Goal: Transaction & Acquisition: Obtain resource

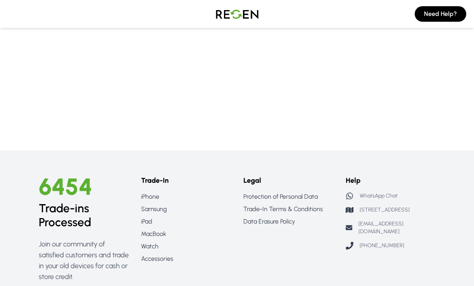
scroll to position [181, 0]
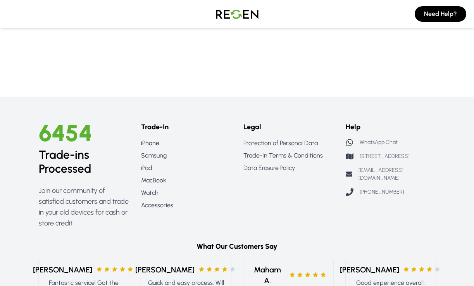
click at [148, 144] on link "iPhone" at bounding box center [186, 142] width 90 height 9
click at [148, 181] on link "MacBook" at bounding box center [186, 180] width 90 height 9
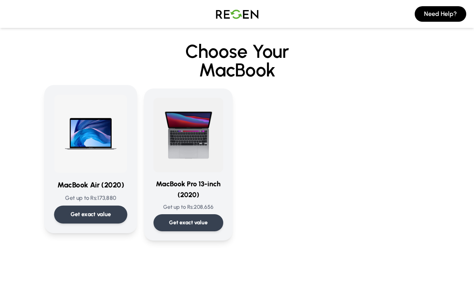
click at [84, 143] on img at bounding box center [90, 134] width 73 height 78
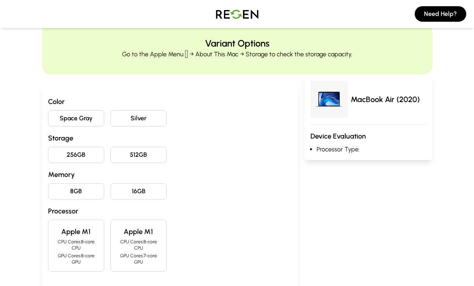
scroll to position [49, 0]
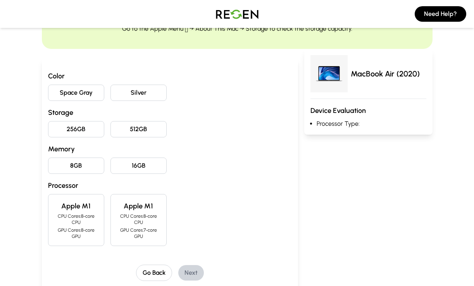
click at [127, 89] on button "Silver" at bounding box center [138, 92] width 56 height 16
click at [84, 131] on button "256GB" at bounding box center [76, 129] width 56 height 16
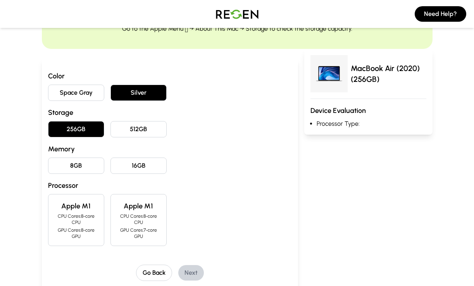
click at [83, 168] on button "8GB" at bounding box center [76, 165] width 56 height 16
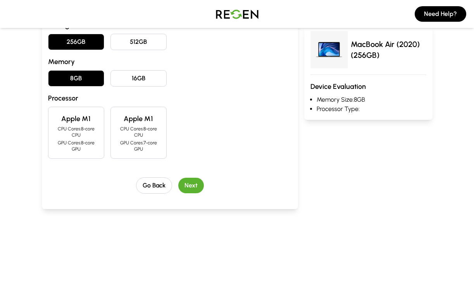
scroll to position [146, 0]
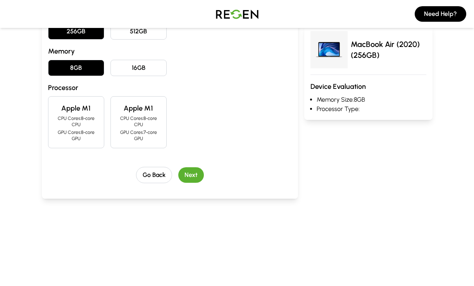
click at [145, 122] on p "CPU Cores: 8-core CPU" at bounding box center [138, 121] width 43 height 12
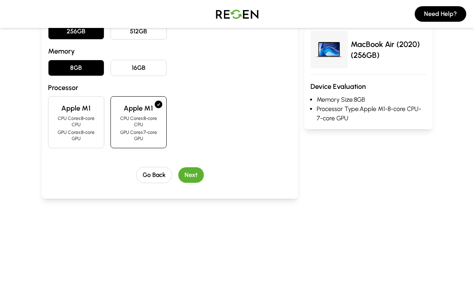
click at [64, 115] on p "CPU Cores: 8-core CPU" at bounding box center [76, 121] width 43 height 12
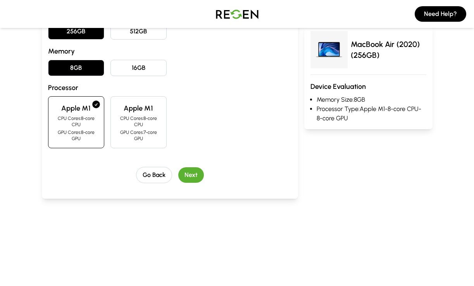
click at [195, 175] on button "Next" at bounding box center [191, 175] width 26 height 16
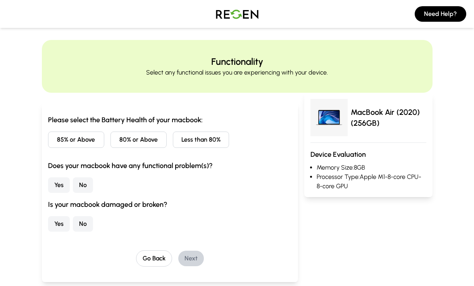
scroll to position [0, 0]
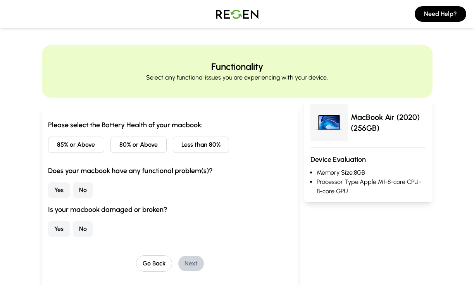
click at [59, 145] on button "85% or Above" at bounding box center [76, 144] width 56 height 16
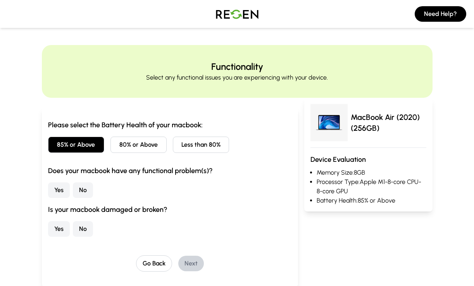
scroll to position [11, 0]
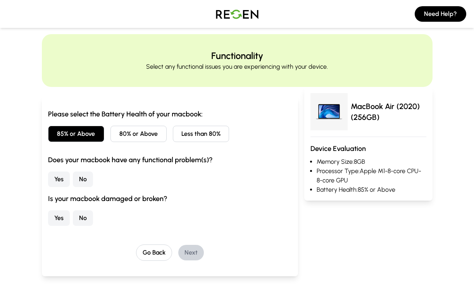
click at [84, 177] on button "No" at bounding box center [83, 179] width 20 height 16
click at [84, 216] on button "No" at bounding box center [83, 218] width 20 height 16
click at [196, 249] on button "Next" at bounding box center [191, 253] width 26 height 16
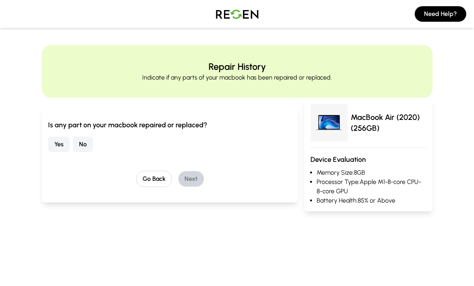
click at [82, 149] on button "No" at bounding box center [83, 144] width 20 height 16
click at [193, 179] on button "Next" at bounding box center [191, 179] width 26 height 16
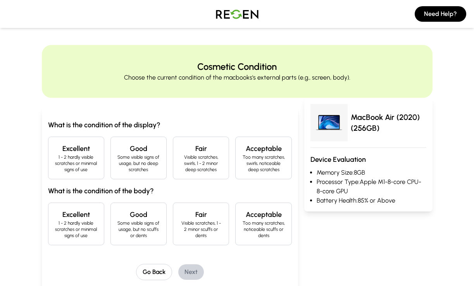
click at [73, 153] on h4 "Excellent" at bounding box center [76, 148] width 43 height 11
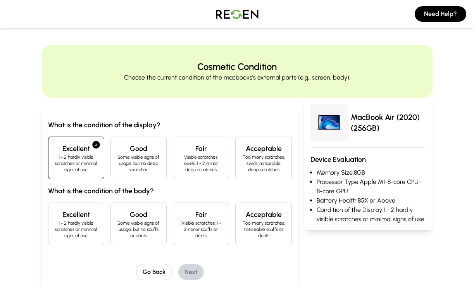
click at [90, 239] on div "Excellent 1 - 2 hardly visible scratches or minimal signs of use" at bounding box center [76, 223] width 56 height 43
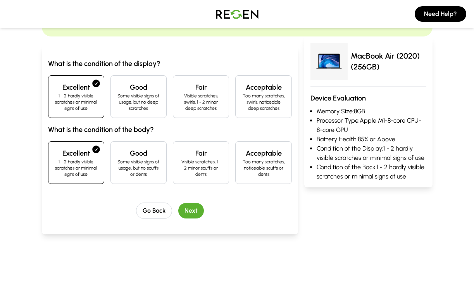
scroll to position [89, 0]
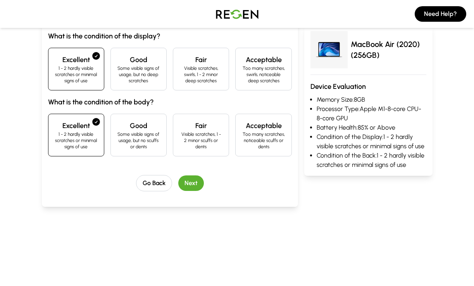
click at [198, 188] on button "Next" at bounding box center [191, 183] width 26 height 16
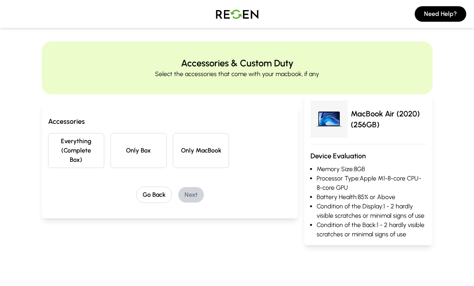
scroll to position [0, 0]
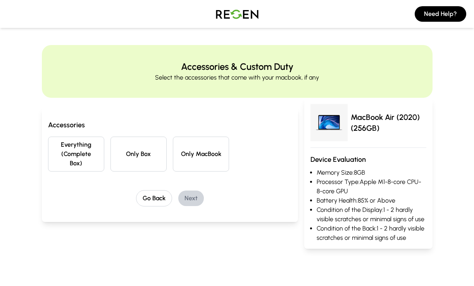
click at [84, 153] on button "Everything (Complete Box)" at bounding box center [76, 153] width 56 height 35
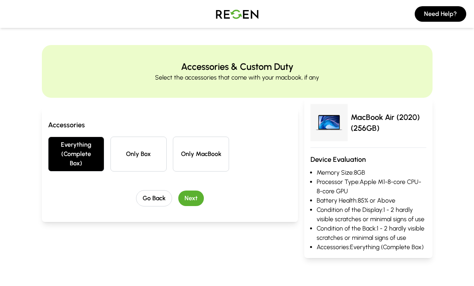
click at [197, 199] on button "Next" at bounding box center [191, 198] width 26 height 16
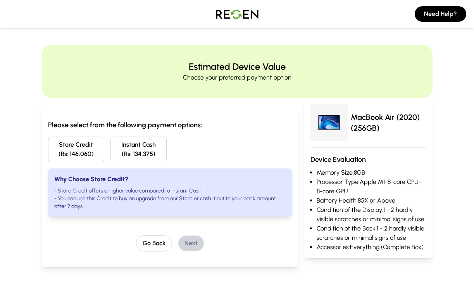
click at [233, 10] on img at bounding box center [237, 14] width 54 height 22
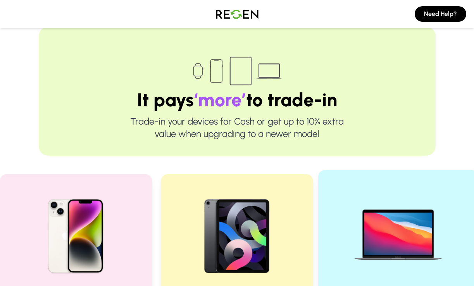
scroll to position [83, 0]
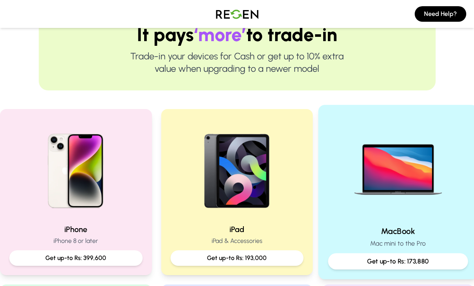
click at [399, 174] on img at bounding box center [398, 167] width 104 height 104
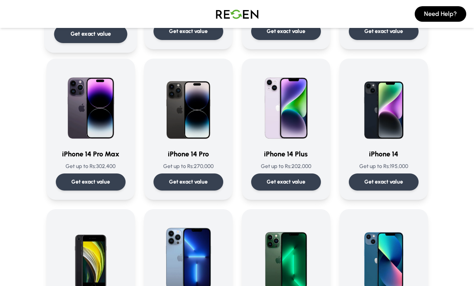
scroll to position [181, 0]
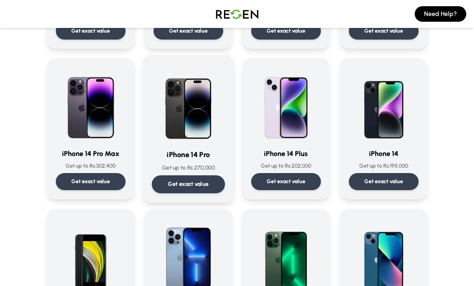
click at [195, 127] on img at bounding box center [188, 103] width 73 height 78
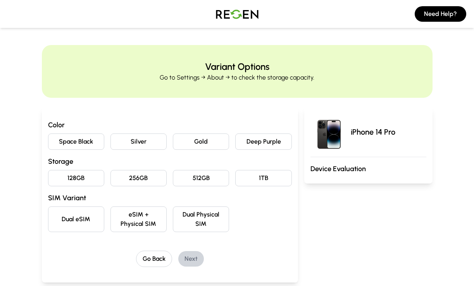
click at [79, 141] on button "Space Black" at bounding box center [76, 141] width 56 height 16
click at [138, 175] on button "256GB" at bounding box center [138, 178] width 56 height 16
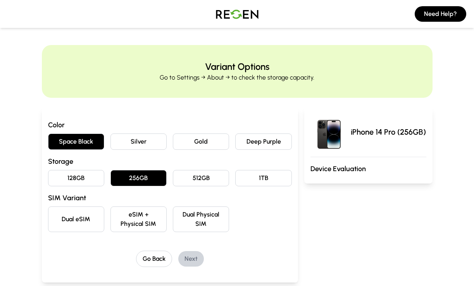
scroll to position [14, 0]
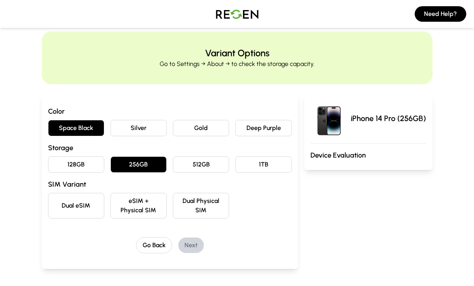
click at [145, 207] on button "eSIM + Physical SIM" at bounding box center [138, 206] width 56 height 26
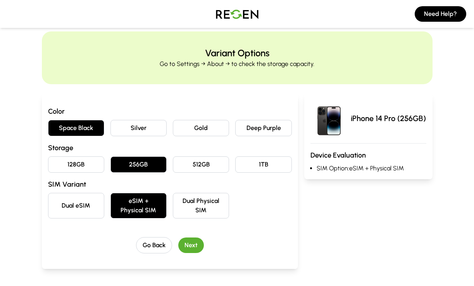
click at [198, 242] on button "Next" at bounding box center [191, 245] width 26 height 16
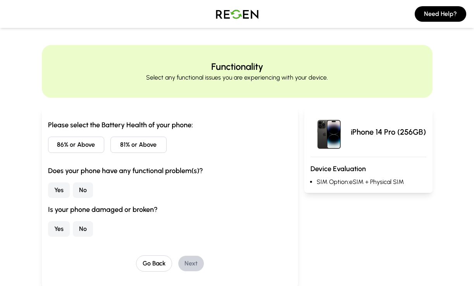
scroll to position [13, 0]
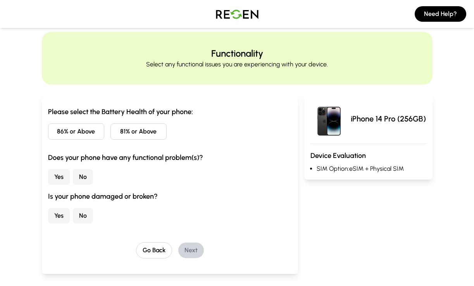
click at [68, 130] on button "86% or Above" at bounding box center [76, 131] width 56 height 16
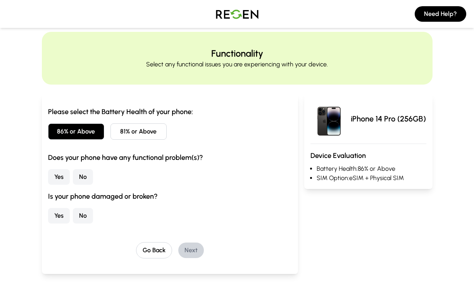
click at [84, 176] on button "No" at bounding box center [83, 177] width 20 height 16
click at [81, 214] on button "No" at bounding box center [83, 216] width 20 height 16
click at [189, 250] on button "Next" at bounding box center [191, 250] width 26 height 16
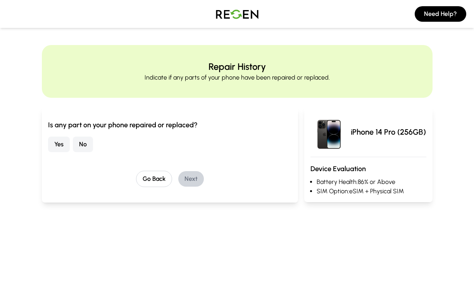
click at [80, 147] on button "No" at bounding box center [83, 144] width 20 height 16
click at [192, 182] on button "Next" at bounding box center [191, 179] width 26 height 16
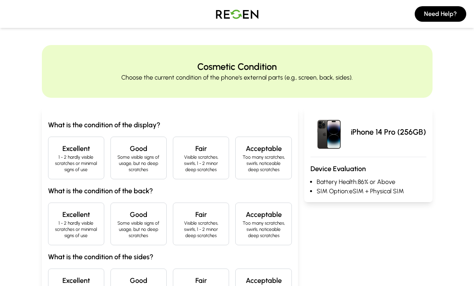
click at [93, 162] on p "1 - 2 hardly visible scratches or minimal signs of use" at bounding box center [76, 163] width 43 height 19
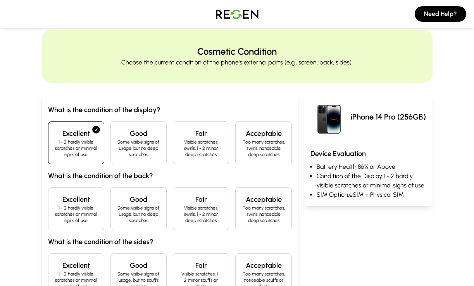
scroll to position [19, 0]
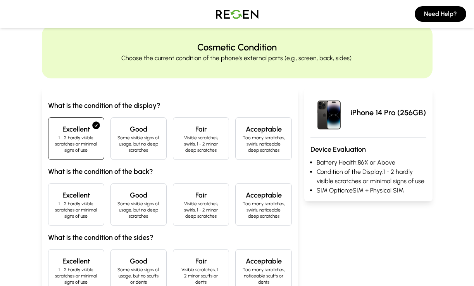
click at [81, 209] on p "1 - 2 hardly visible scratches or minimal signs of use" at bounding box center [76, 209] width 43 height 19
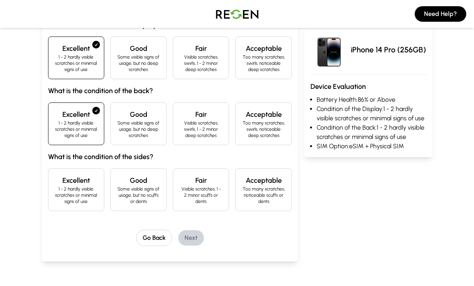
scroll to position [144, 0]
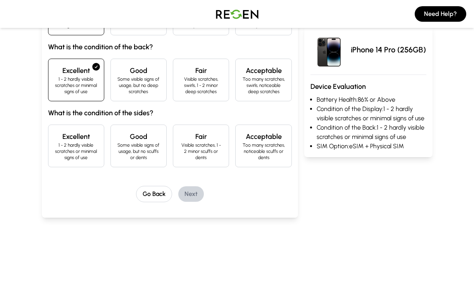
click at [129, 157] on p "Some visible signs of usage, but no scuffs or dents" at bounding box center [138, 151] width 43 height 19
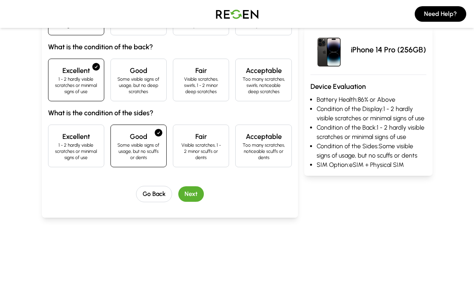
click at [192, 192] on button "Next" at bounding box center [191, 194] width 26 height 16
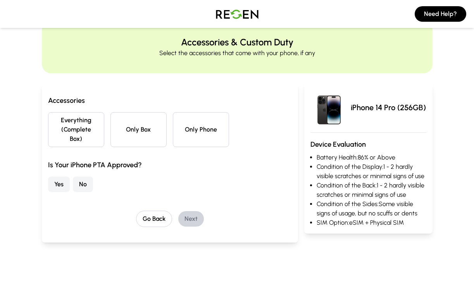
scroll to position [0, 0]
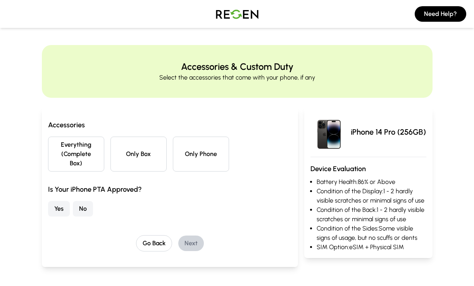
click at [195, 149] on button "Only Phone" at bounding box center [201, 153] width 56 height 35
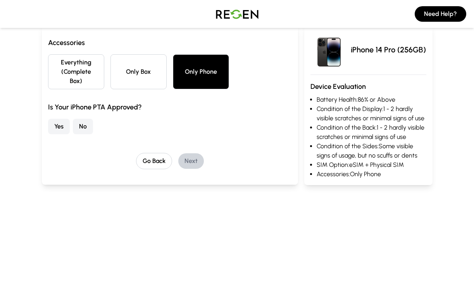
scroll to position [93, 0]
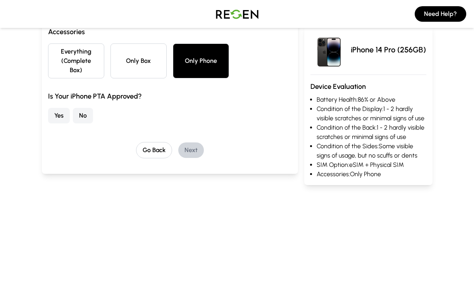
click at [62, 115] on button "Yes" at bounding box center [59, 116] width 22 height 16
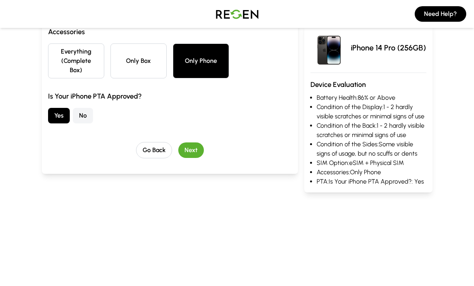
click at [193, 152] on button "Next" at bounding box center [191, 150] width 26 height 16
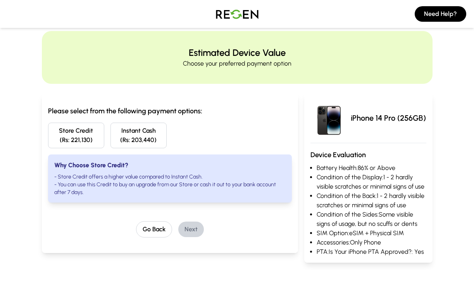
scroll to position [15, 0]
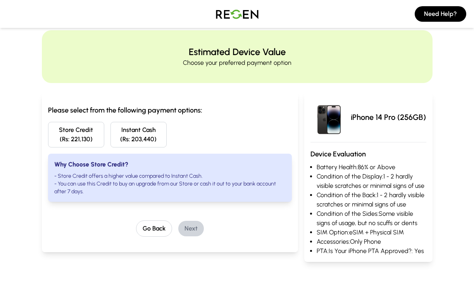
click at [77, 140] on button "Store Credit (Rs: 221,130)" at bounding box center [76, 135] width 56 height 26
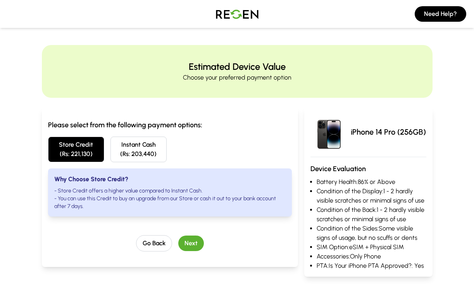
scroll to position [0, 0]
click at [196, 245] on button "Next" at bounding box center [191, 243] width 26 height 16
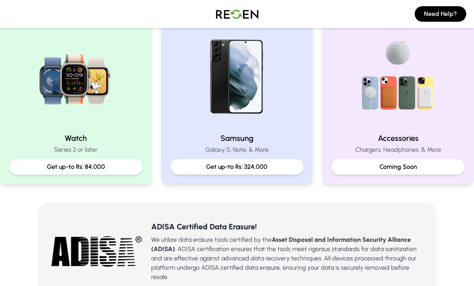
scroll to position [120, 0]
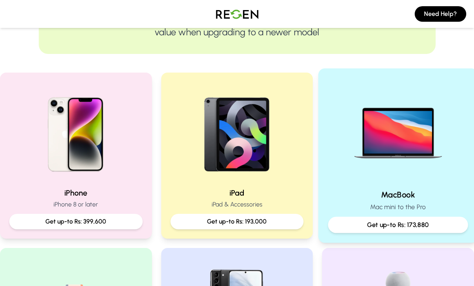
click at [386, 142] on img at bounding box center [398, 130] width 104 height 104
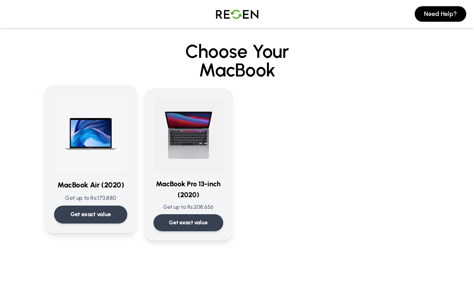
click at [67, 157] on img at bounding box center [90, 134] width 73 height 78
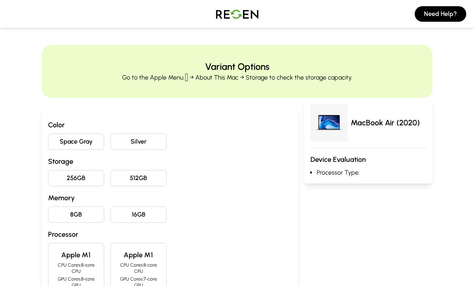
click at [76, 143] on button "Space Gray" at bounding box center [76, 141] width 56 height 16
click at [64, 180] on button "256GB" at bounding box center [76, 178] width 56 height 16
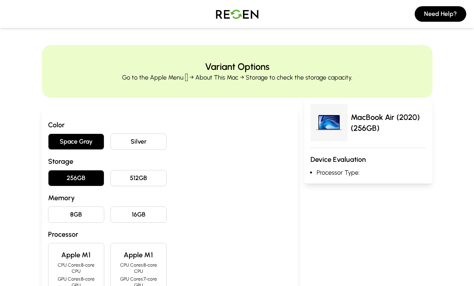
click at [75, 217] on button "8GB" at bounding box center [76, 214] width 56 height 16
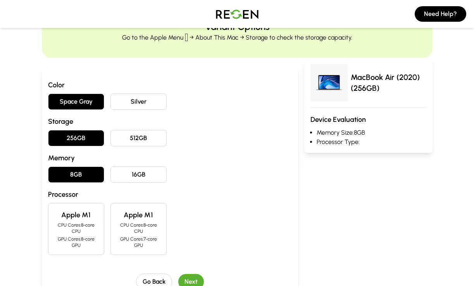
scroll to position [78, 0]
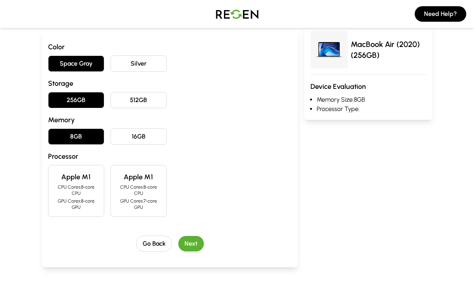
click at [75, 202] on p "GPU Cores: 8-core GPU" at bounding box center [76, 204] width 43 height 12
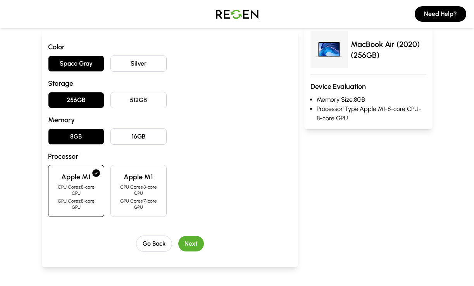
click at [195, 248] on button "Next" at bounding box center [191, 244] width 26 height 16
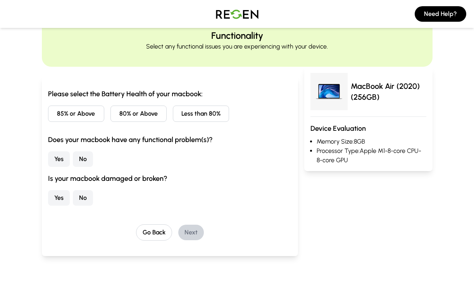
scroll to position [56, 0]
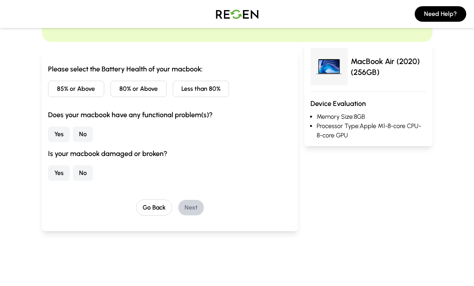
click at [79, 95] on button "85% or Above" at bounding box center [76, 89] width 56 height 16
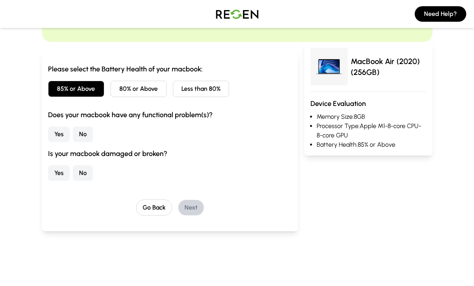
click at [79, 134] on button "No" at bounding box center [83, 134] width 20 height 16
click at [83, 166] on button "No" at bounding box center [83, 173] width 20 height 16
click at [192, 206] on button "Next" at bounding box center [191, 208] width 26 height 16
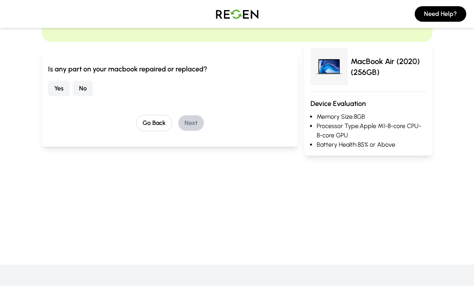
scroll to position [0, 0]
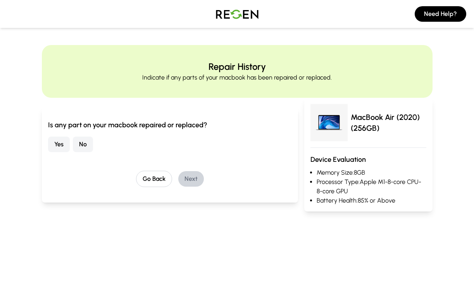
click at [79, 148] on button "No" at bounding box center [83, 144] width 20 height 16
click at [188, 182] on button "Next" at bounding box center [191, 179] width 26 height 16
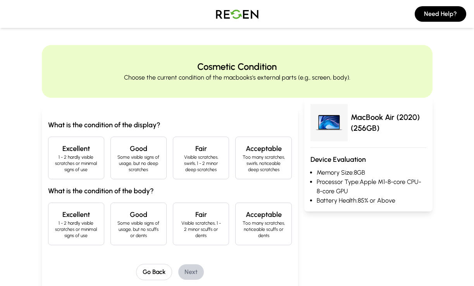
click at [86, 159] on p "1 - 2 hardly visible scratches or minimal signs of use" at bounding box center [76, 163] width 43 height 19
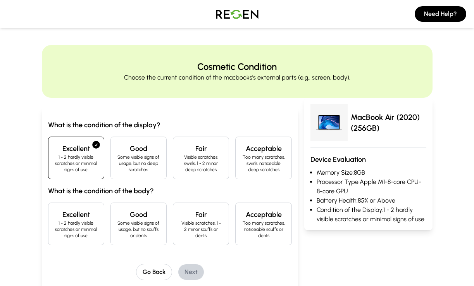
click at [88, 213] on h4 "Excellent" at bounding box center [76, 214] width 43 height 11
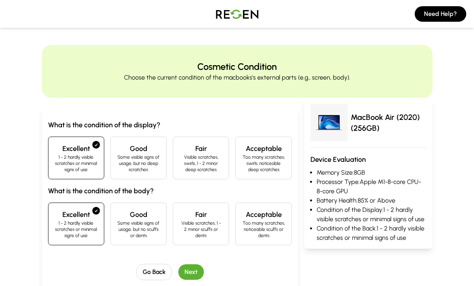
click at [186, 267] on button "Next" at bounding box center [191, 272] width 26 height 16
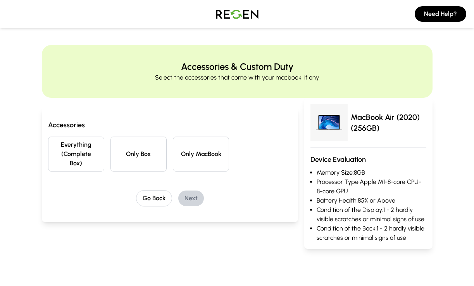
click at [66, 140] on button "Everything (Complete Box)" at bounding box center [76, 153] width 56 height 35
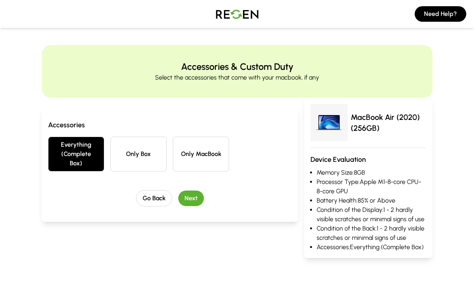
click at [189, 196] on button "Next" at bounding box center [191, 198] width 26 height 16
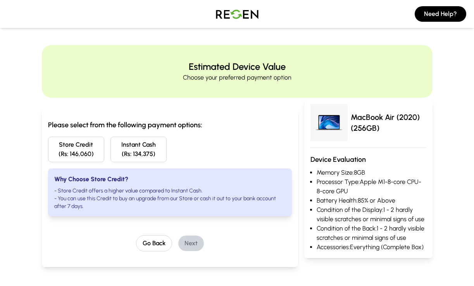
click at [86, 148] on button "Store Credit (Rs: 146,060)" at bounding box center [76, 149] width 56 height 26
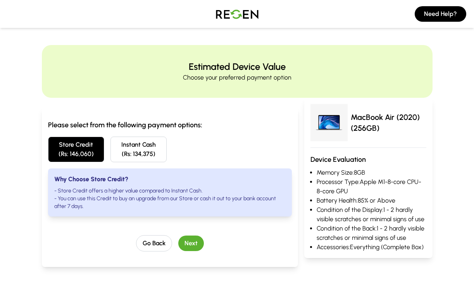
click at [197, 243] on button "Next" at bounding box center [191, 243] width 26 height 16
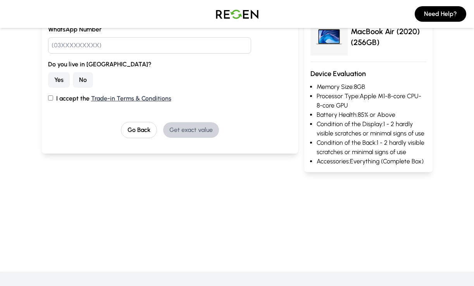
scroll to position [109, 0]
